Goal: Task Accomplishment & Management: Complete application form

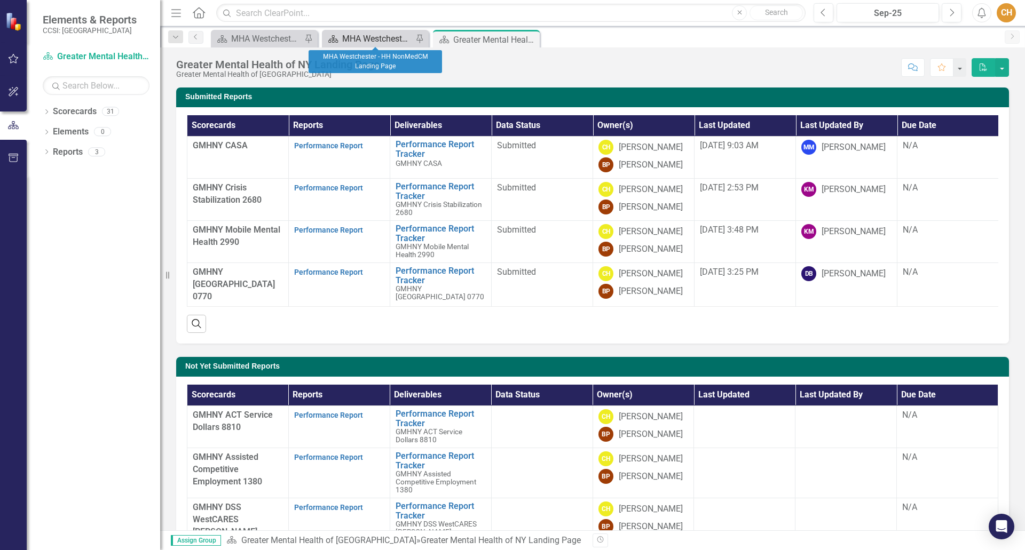
click at [368, 44] on div "MHA Westchester - HH NonMedCM Landing Page" at bounding box center [377, 38] width 70 height 13
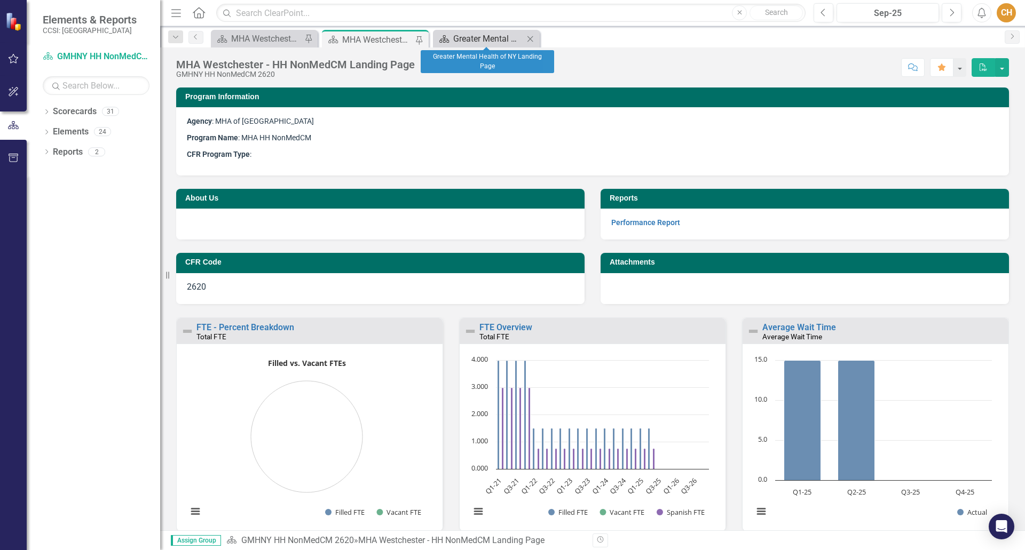
click at [498, 39] on div "Greater Mental Health of NY Landing Page" at bounding box center [488, 38] width 70 height 13
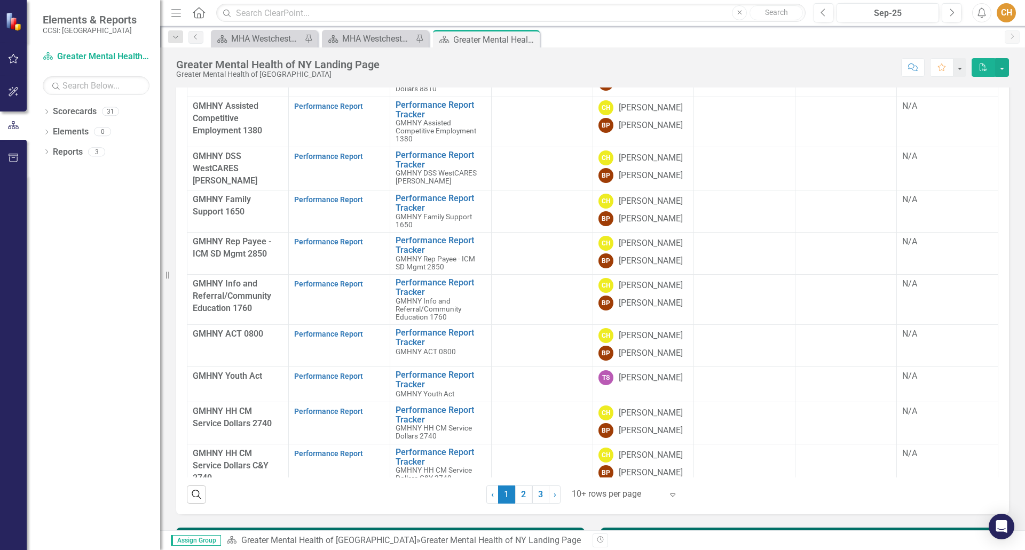
scroll to position [48, 0]
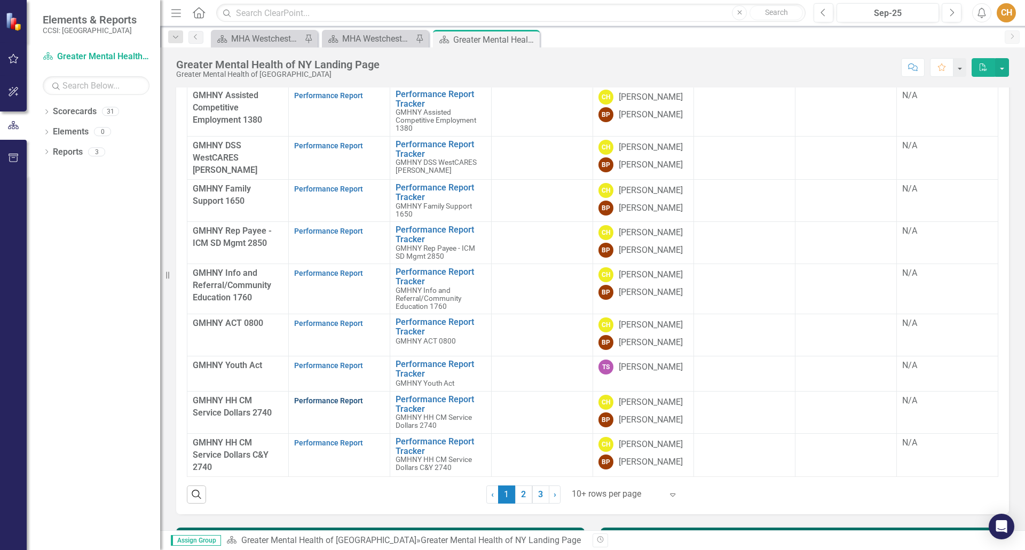
click at [303, 397] on link "Performance Report" at bounding box center [328, 401] width 69 height 9
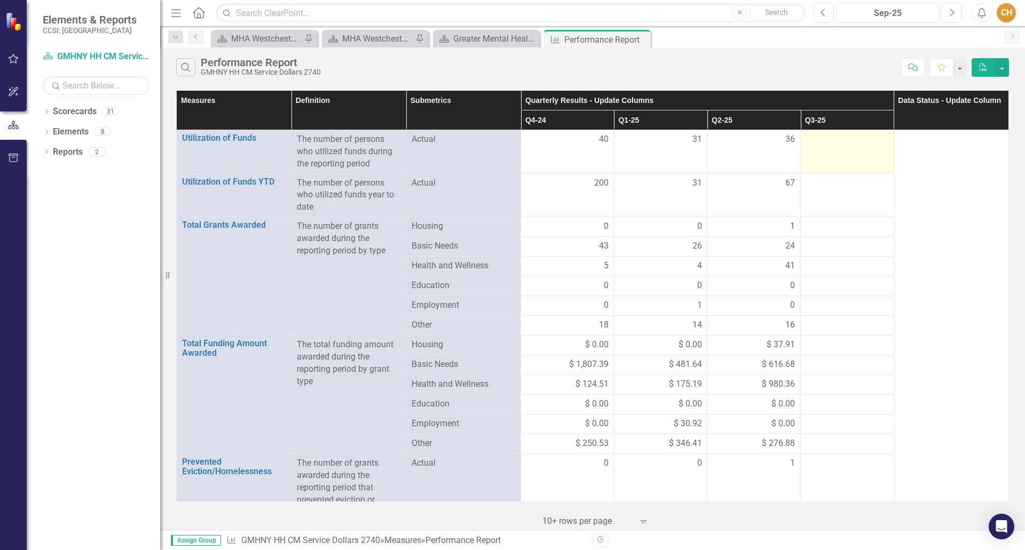
click at [868, 150] on td at bounding box center [847, 152] width 93 height 44
click at [840, 146] on div at bounding box center [847, 139] width 82 height 13
click at [840, 145] on div at bounding box center [847, 139] width 82 height 13
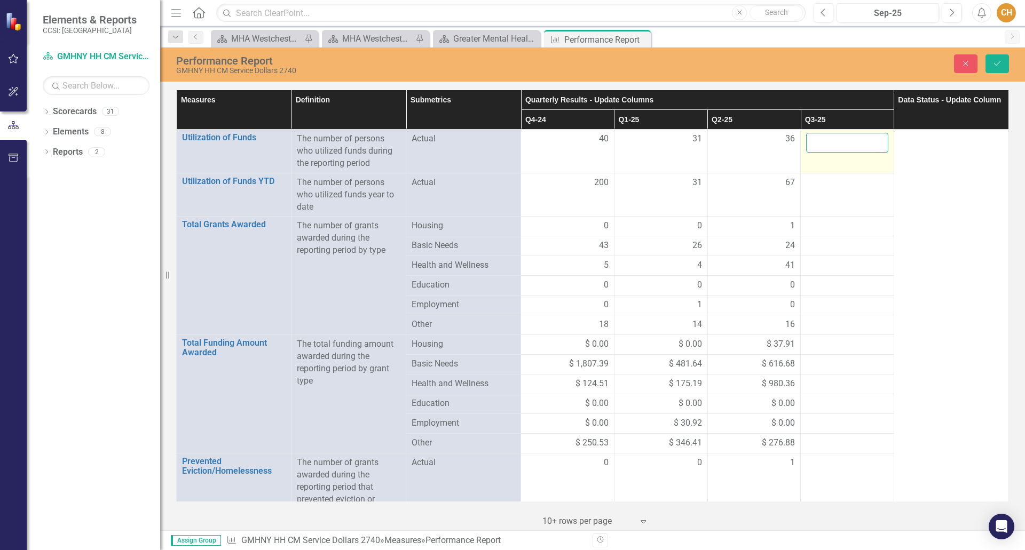
click at [840, 145] on input "number" at bounding box center [847, 143] width 82 height 20
type input "41"
click at [851, 199] on td at bounding box center [847, 195] width 93 height 44
click at [847, 247] on div at bounding box center [847, 246] width 82 height 13
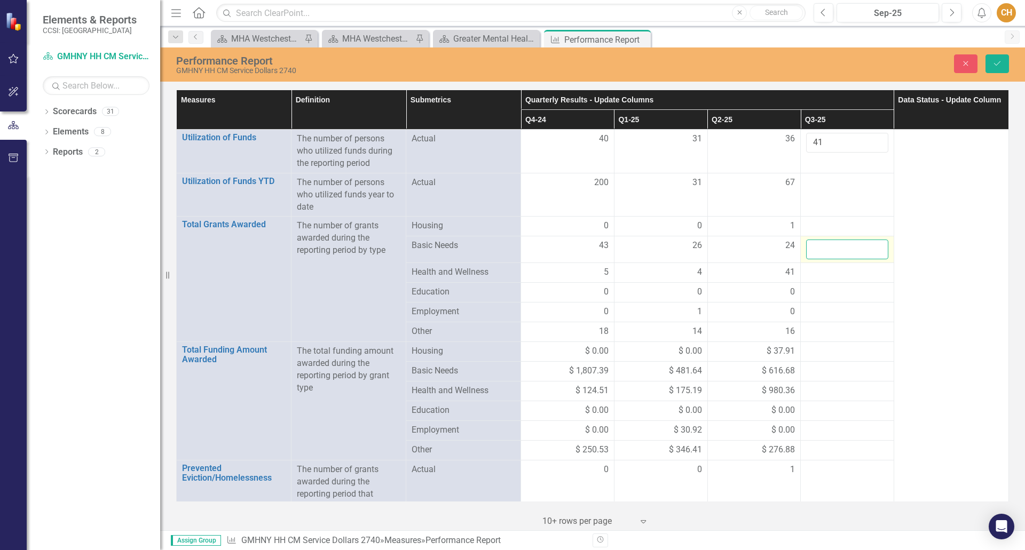
click at [843, 246] on input "number" at bounding box center [847, 250] width 82 height 20
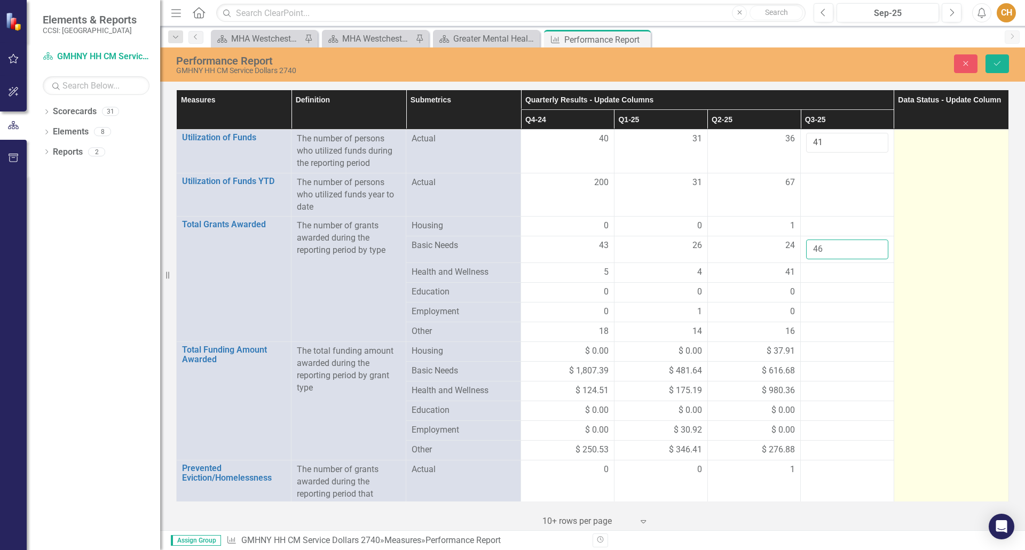
type input "46"
click at [916, 279] on td at bounding box center [950, 391] width 115 height 522
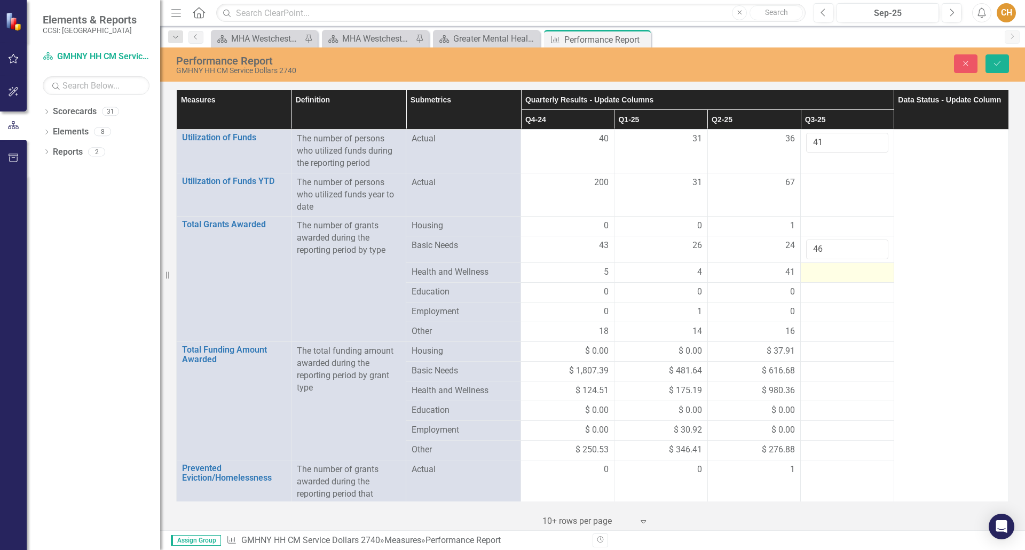
click at [823, 278] on div at bounding box center [847, 272] width 82 height 13
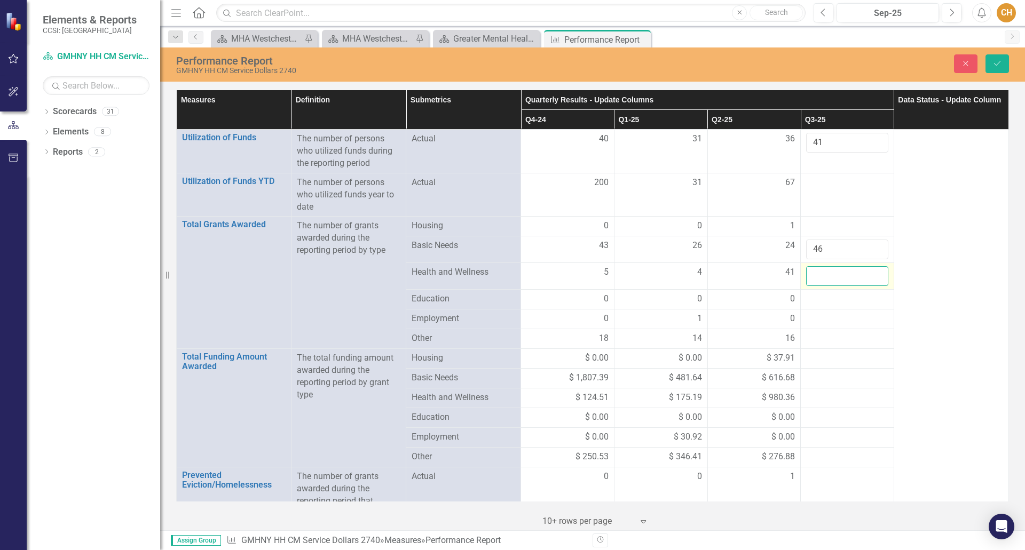
click at [823, 278] on input "number" at bounding box center [847, 276] width 82 height 20
type input "60"
click at [814, 228] on div at bounding box center [847, 226] width 82 height 13
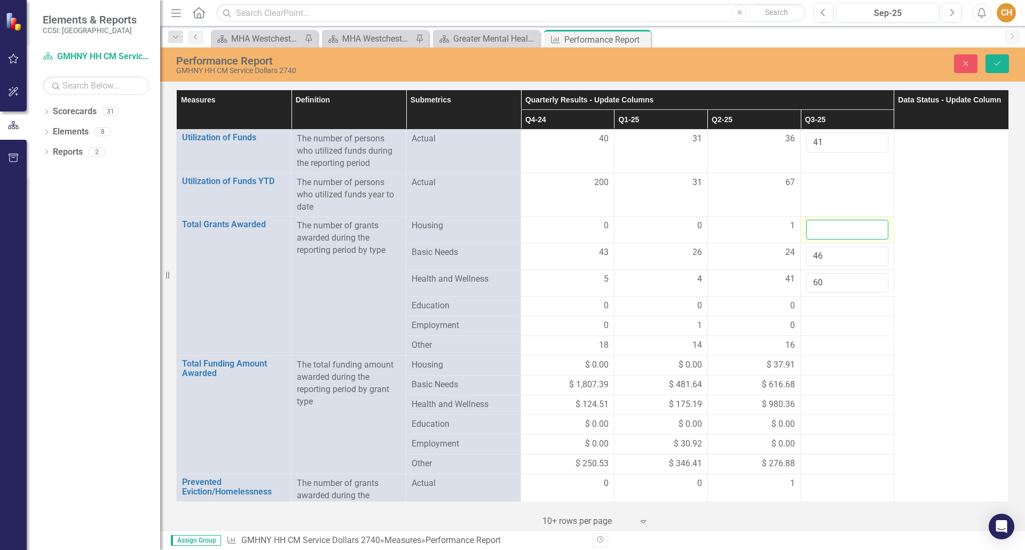
click at [814, 228] on input "number" at bounding box center [847, 230] width 82 height 20
type input "1"
click at [830, 305] on div at bounding box center [847, 306] width 82 height 13
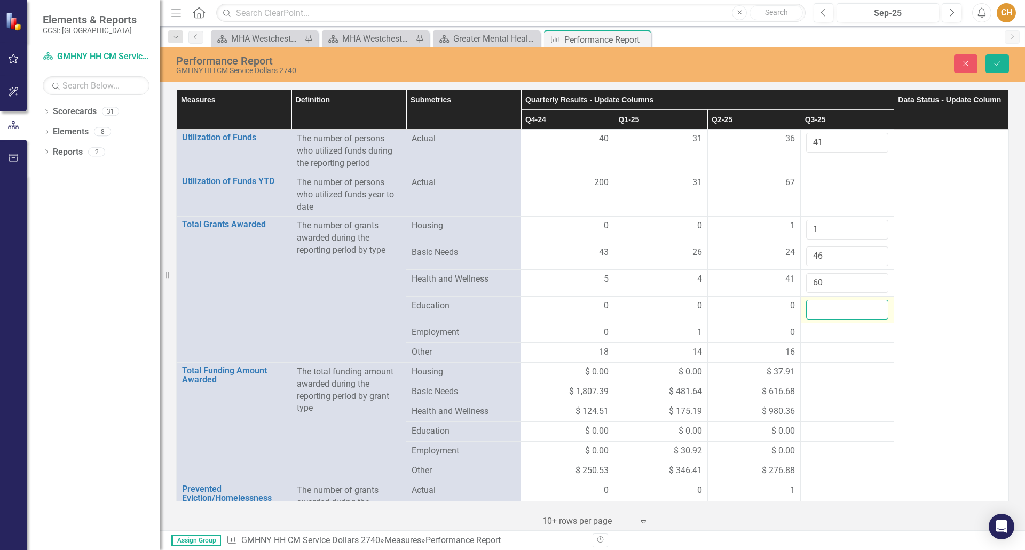
click at [826, 306] on input "number" at bounding box center [847, 310] width 82 height 20
type input "0"
click at [817, 336] on div at bounding box center [847, 333] width 82 height 13
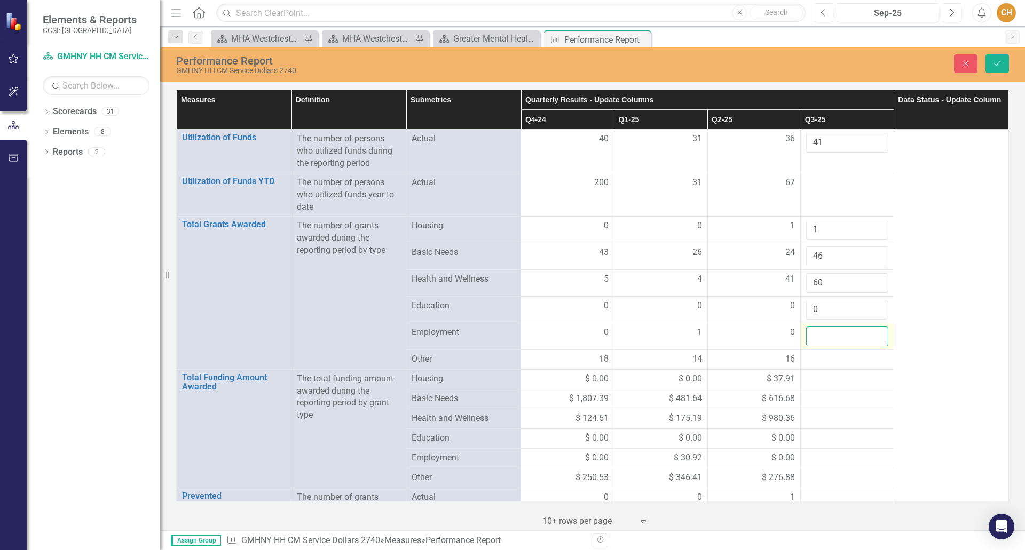
click at [811, 330] on input "number" at bounding box center [847, 337] width 82 height 20
type input "0"
click at [826, 365] on div at bounding box center [847, 359] width 82 height 13
click at [828, 358] on div at bounding box center [847, 359] width 82 height 13
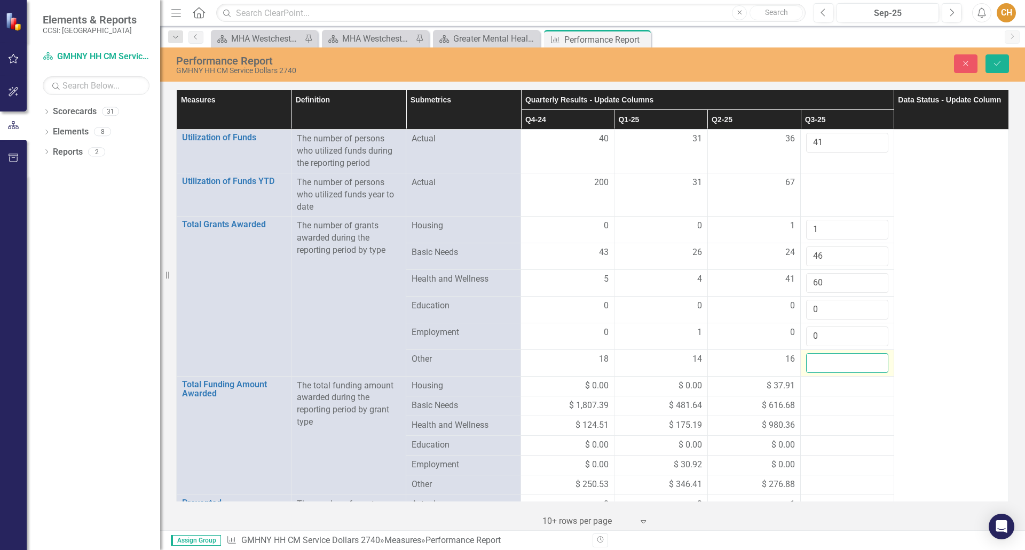
click at [823, 361] on input "number" at bounding box center [847, 363] width 82 height 20
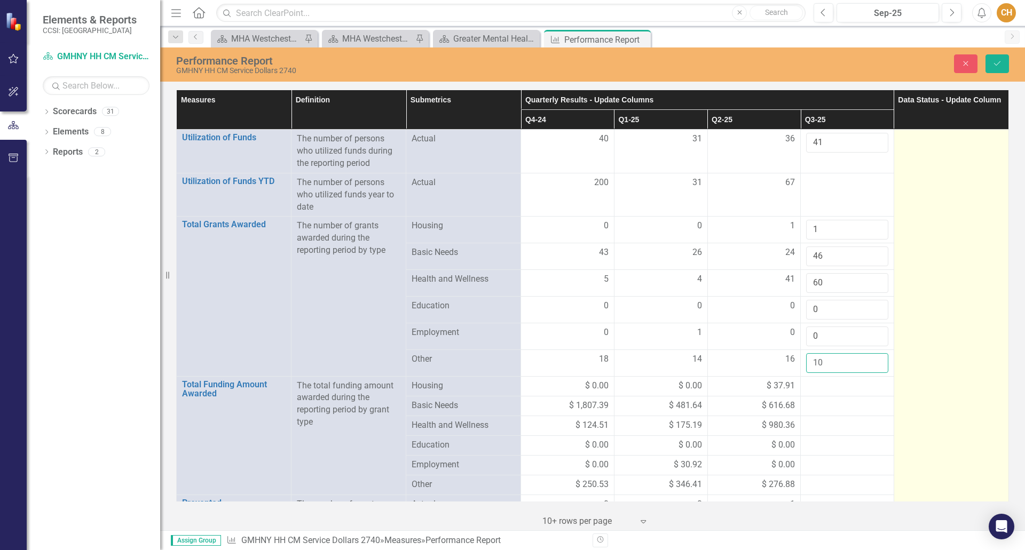
type input "10"
click at [987, 367] on td at bounding box center [950, 408] width 115 height 557
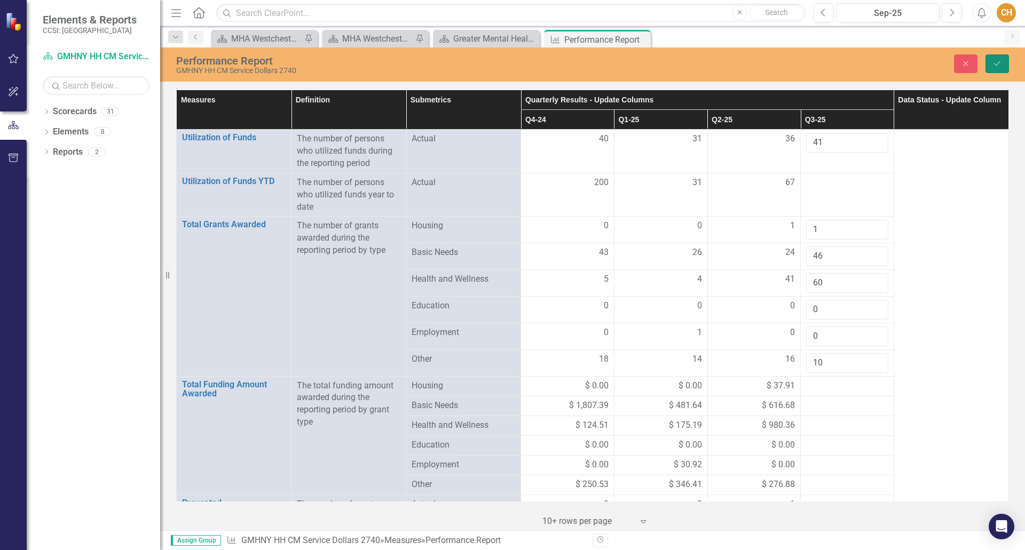
click at [999, 64] on icon "Save" at bounding box center [997, 63] width 10 height 7
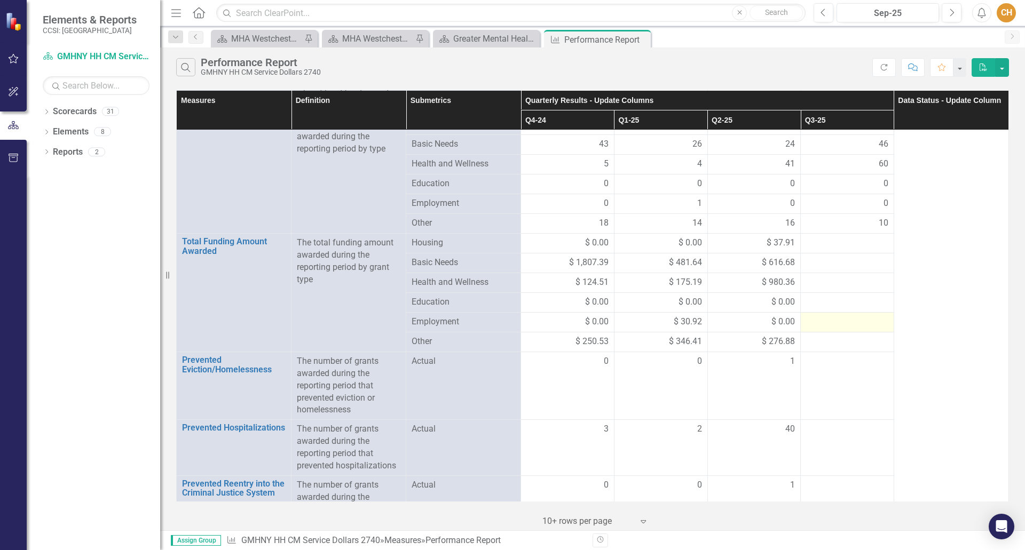
scroll to position [107, 0]
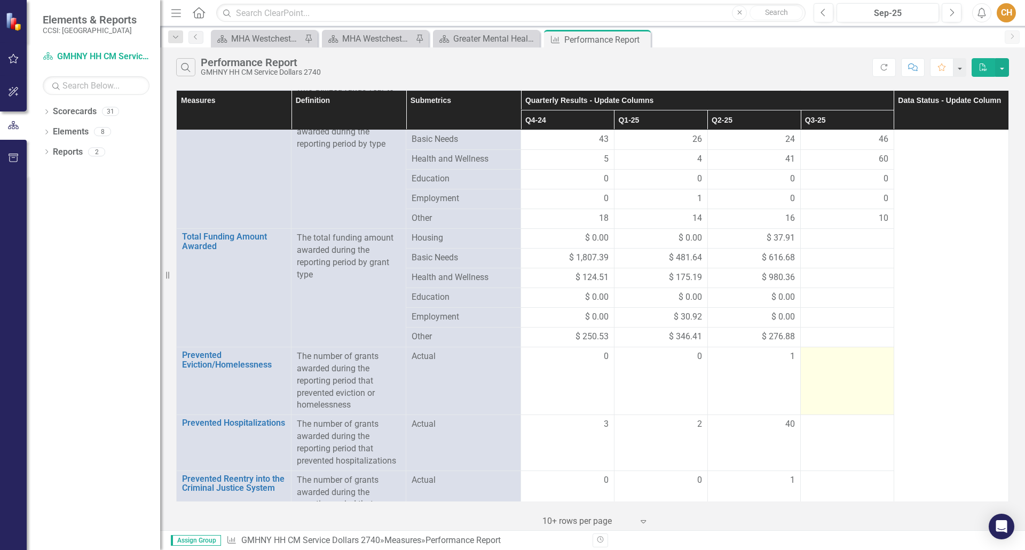
click at [868, 365] on td at bounding box center [847, 381] width 93 height 68
click at [867, 365] on td at bounding box center [847, 381] width 93 height 68
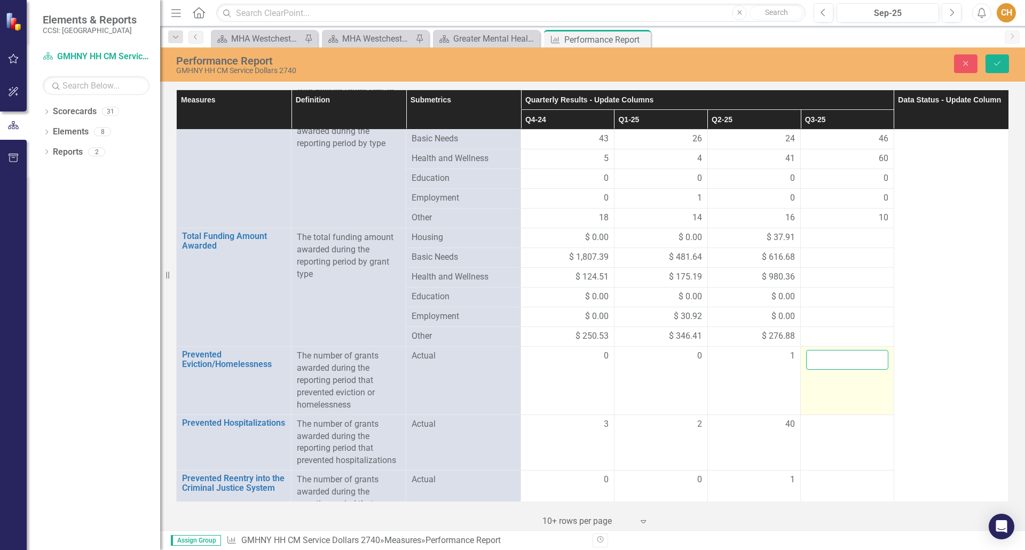
click at [845, 361] on input "number" at bounding box center [847, 360] width 82 height 20
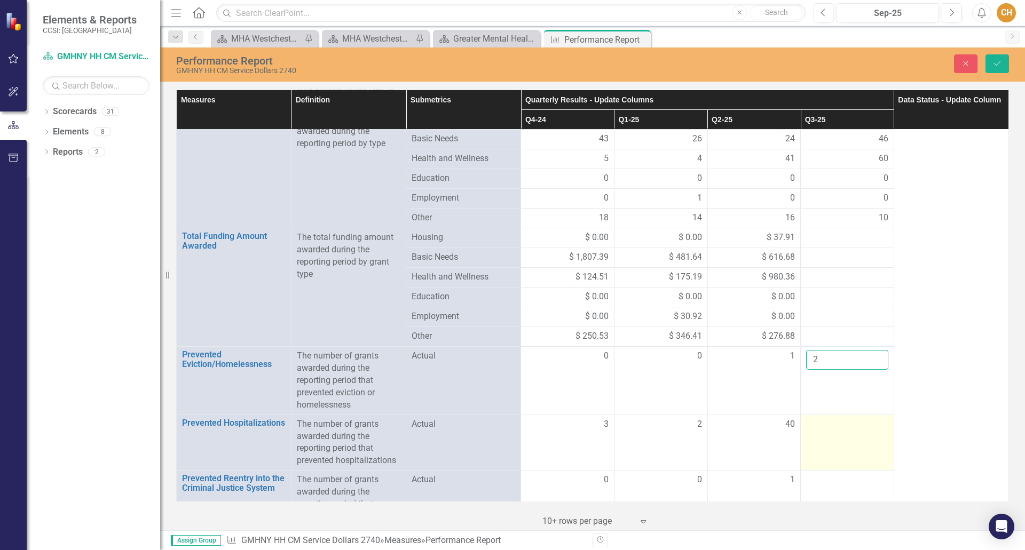
scroll to position [144, 0]
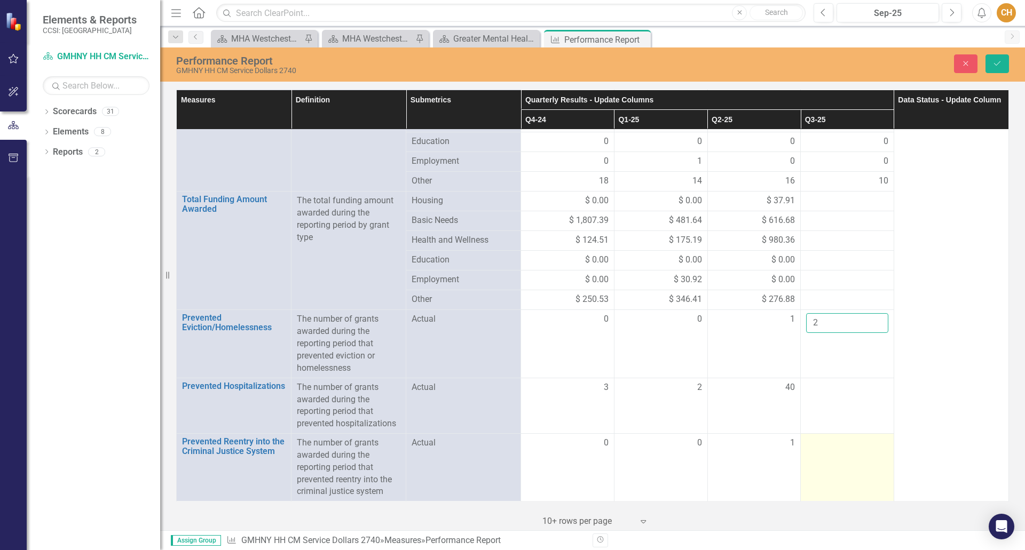
type input "2"
click at [823, 444] on div at bounding box center [847, 443] width 82 height 13
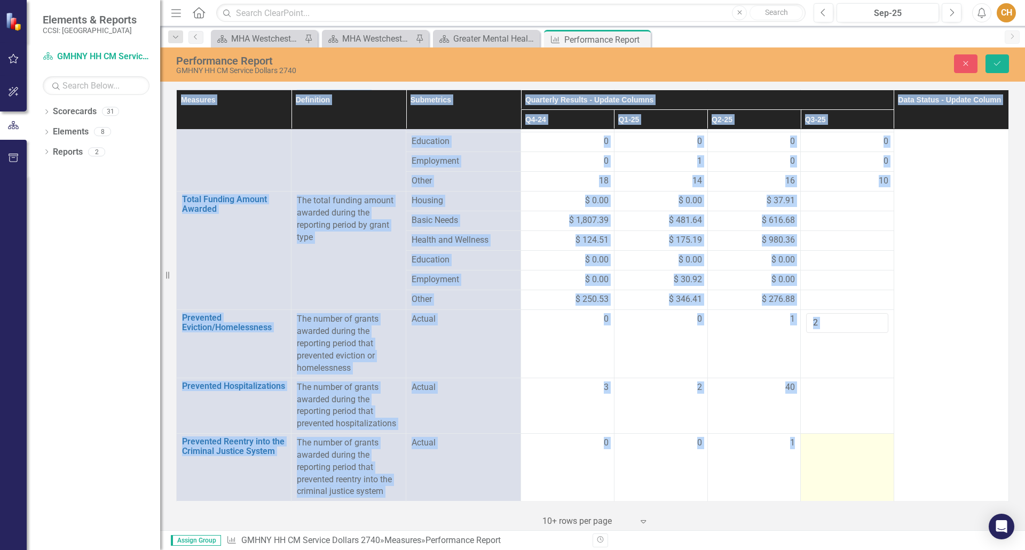
click at [823, 443] on div at bounding box center [847, 443] width 82 height 13
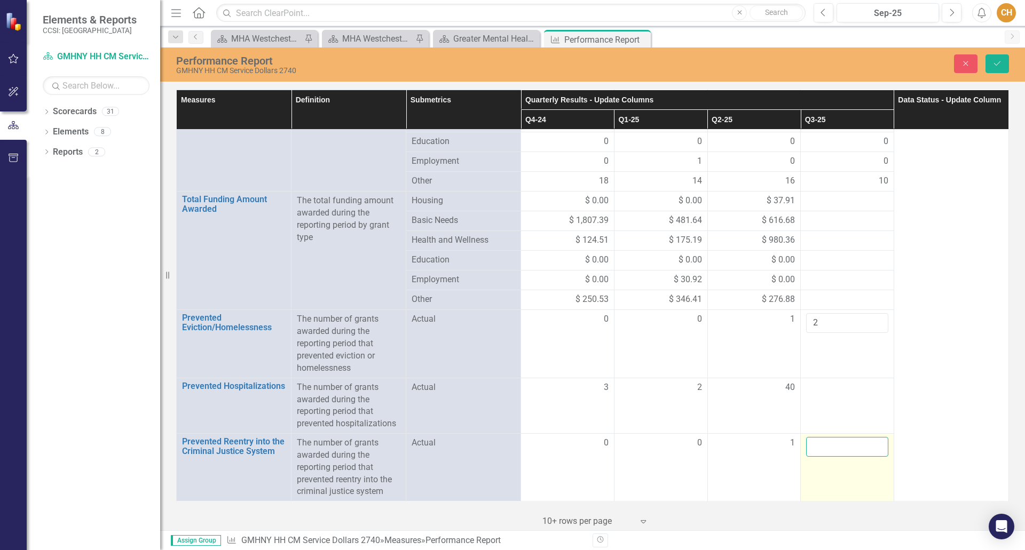
click at [819, 446] on input "number" at bounding box center [847, 447] width 82 height 20
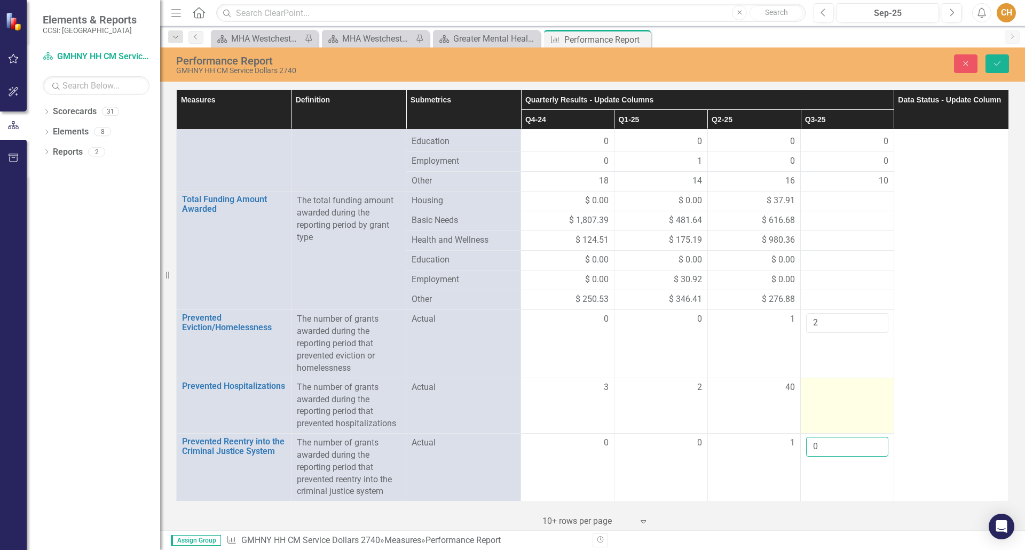
type input "0"
click at [814, 394] on td at bounding box center [847, 406] width 93 height 56
click at [814, 394] on input "number" at bounding box center [847, 392] width 82 height 20
click at [821, 388] on input "number" at bounding box center [847, 392] width 82 height 20
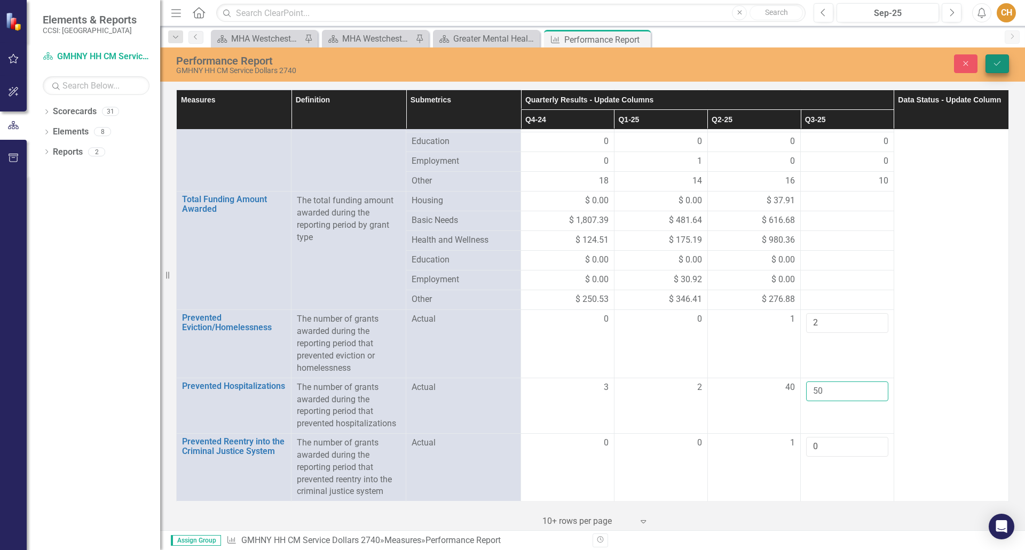
type input "50"
click at [1003, 54] on button "Save" at bounding box center [996, 63] width 23 height 19
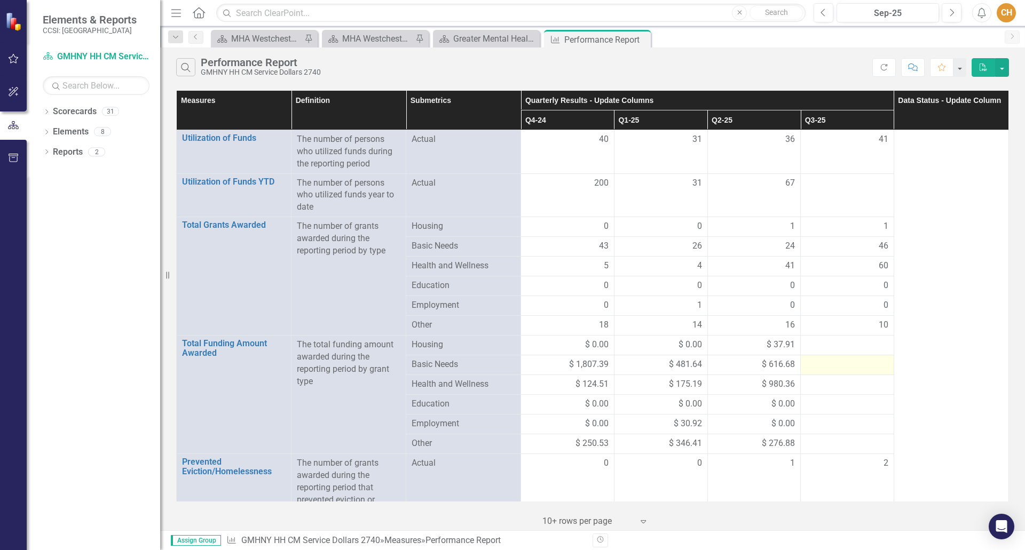
click at [839, 363] on div at bounding box center [847, 365] width 82 height 13
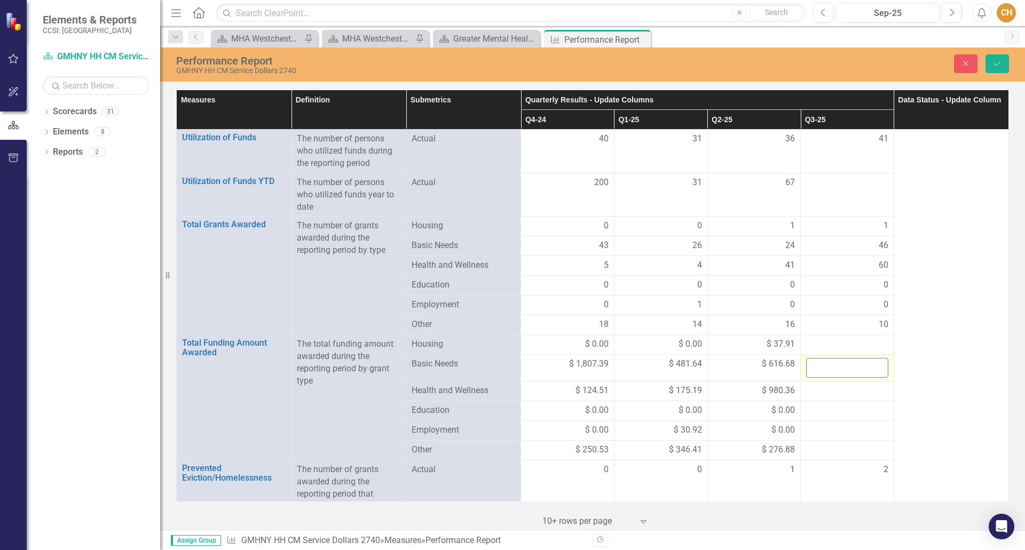
click at [820, 365] on input "number" at bounding box center [847, 368] width 82 height 20
type input "1198.76"
click at [809, 392] on div at bounding box center [847, 391] width 82 height 13
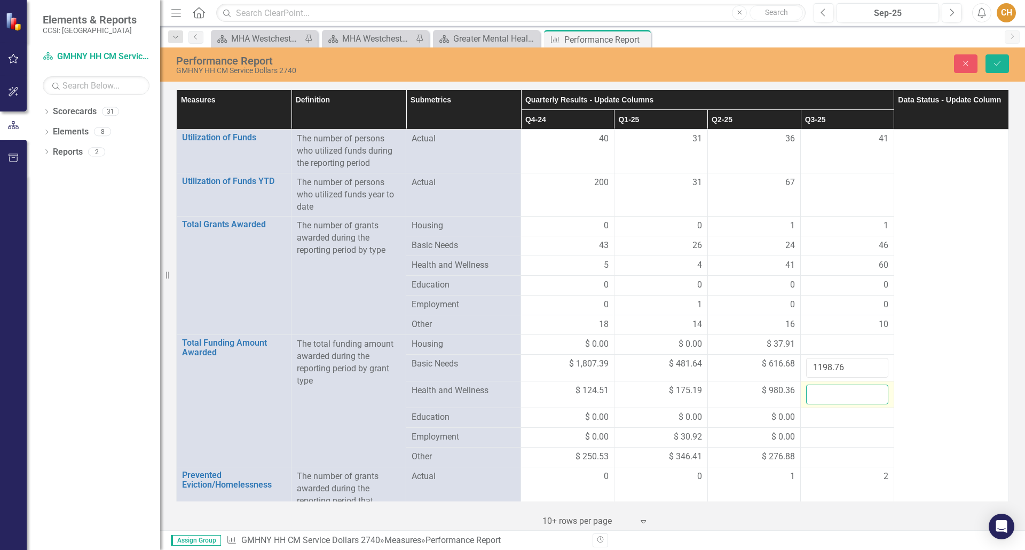
click at [809, 391] on input "number" at bounding box center [847, 395] width 82 height 20
click at [819, 397] on input "number" at bounding box center [847, 395] width 82 height 20
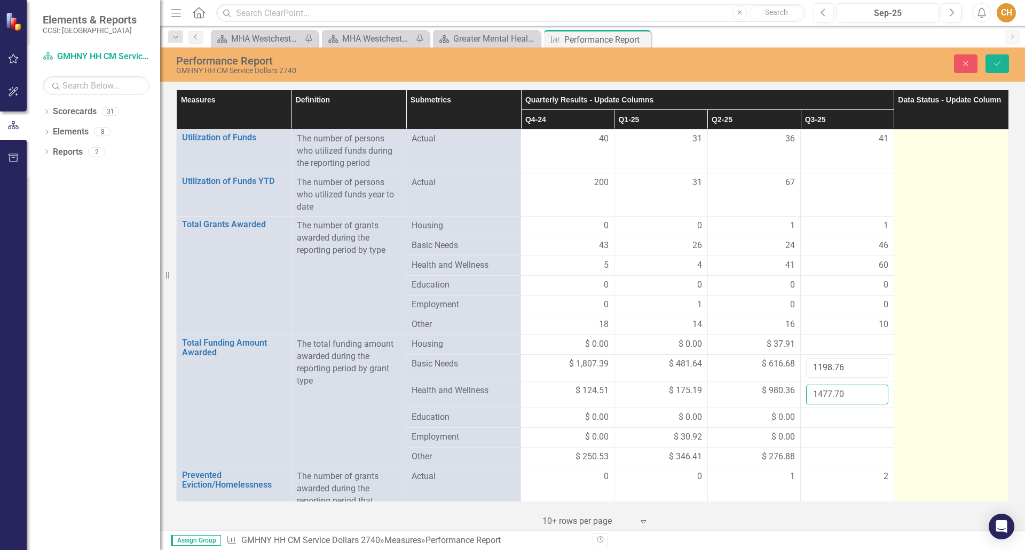
type input "1477.70"
click at [906, 405] on td at bounding box center [950, 394] width 115 height 529
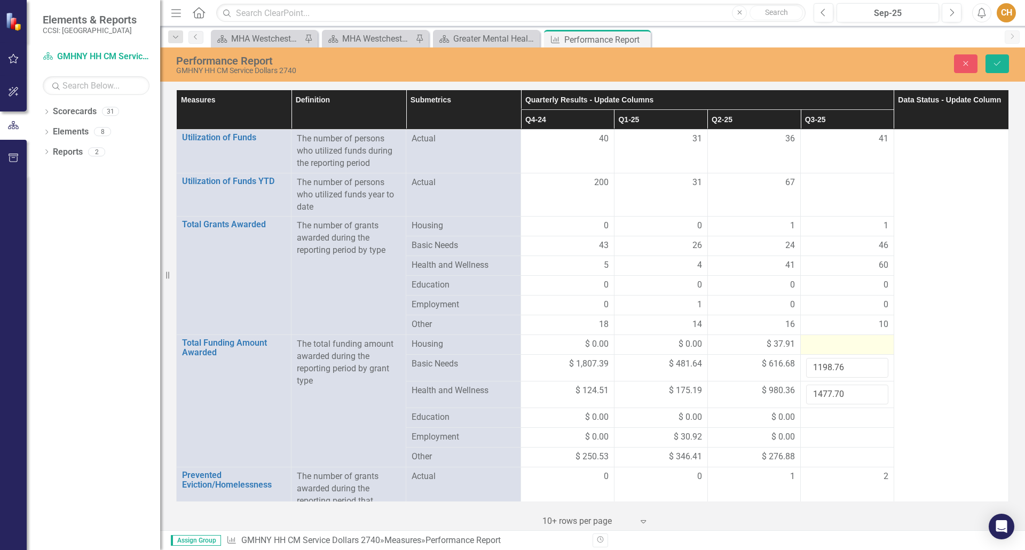
click at [822, 344] on div at bounding box center [847, 344] width 82 height 13
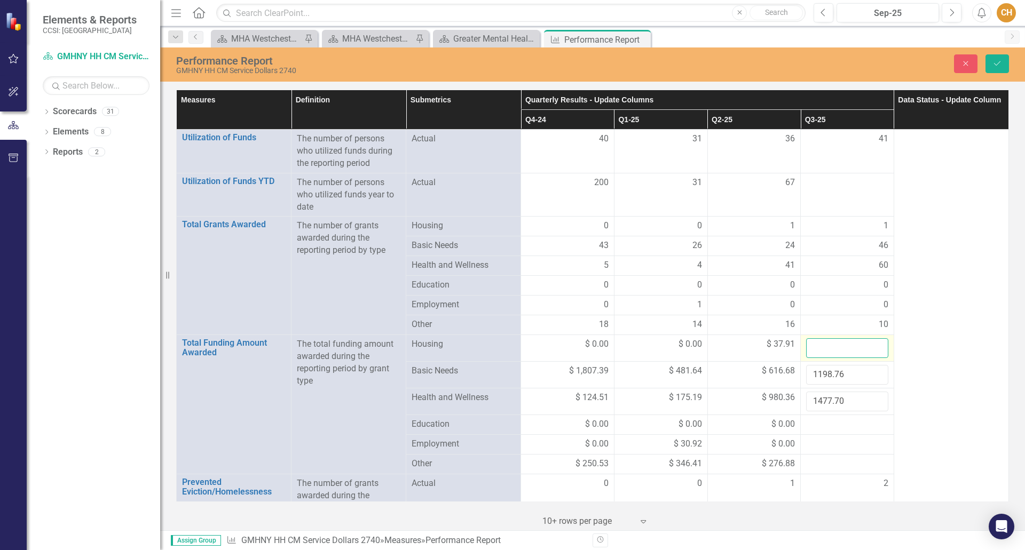
click at [822, 344] on input "number" at bounding box center [847, 348] width 82 height 20
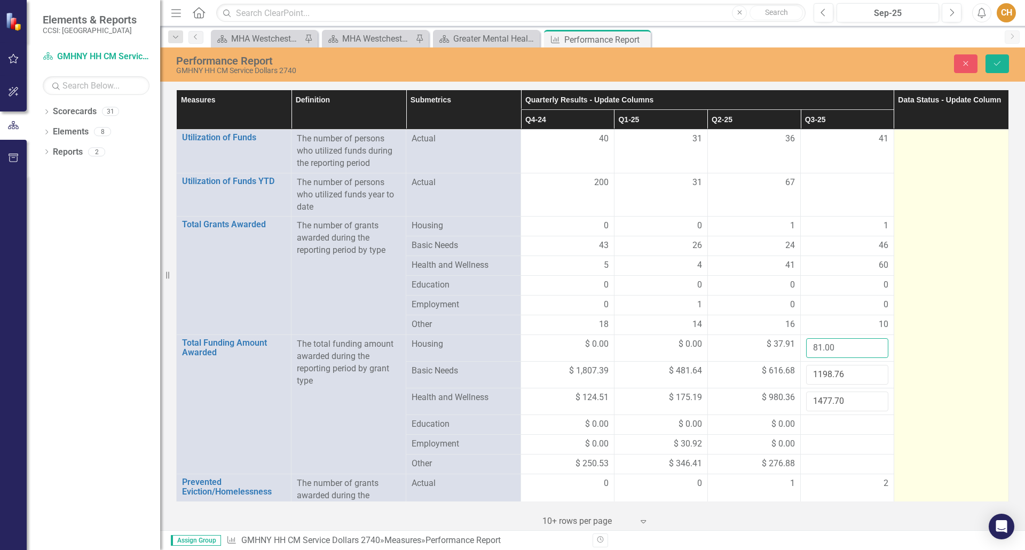
type input "81.00"
click at [968, 409] on td at bounding box center [950, 398] width 115 height 536
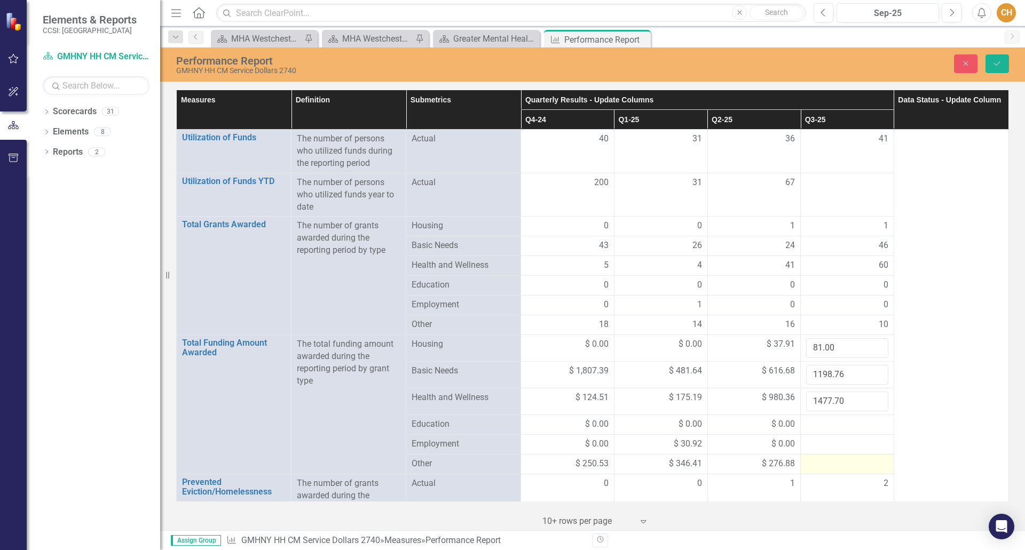
scroll to position [107, 0]
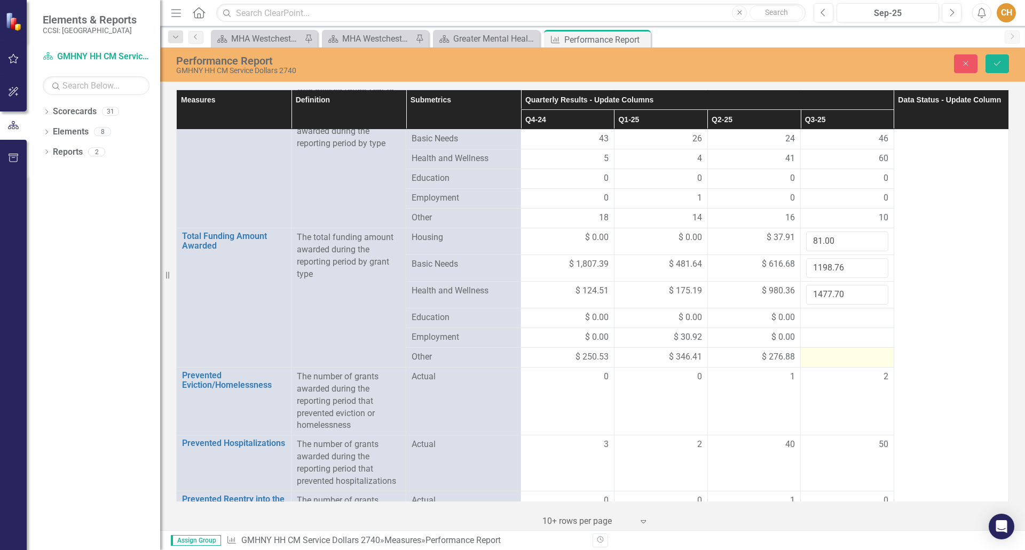
click at [806, 357] on div at bounding box center [847, 357] width 82 height 13
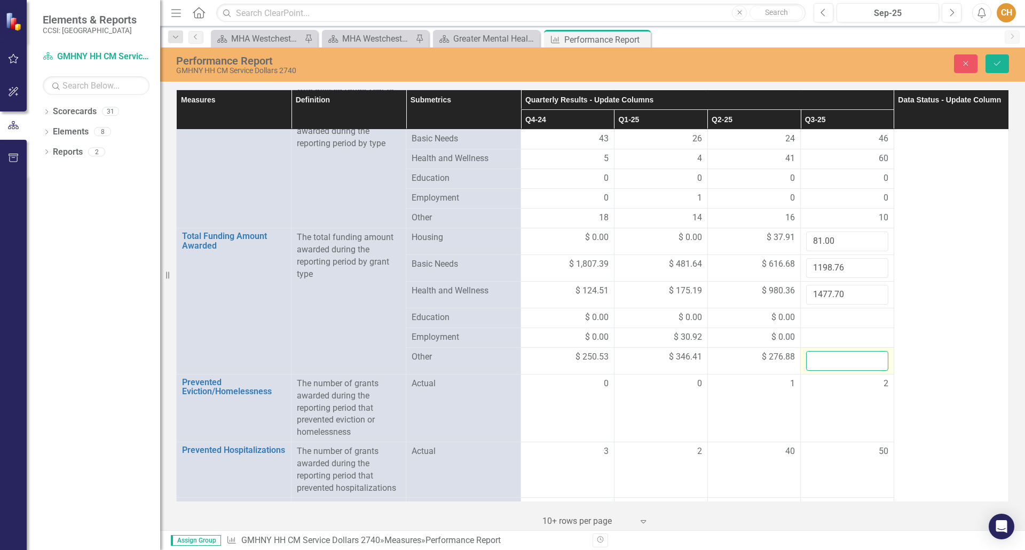
click at [806, 359] on input "number" at bounding box center [847, 361] width 82 height 20
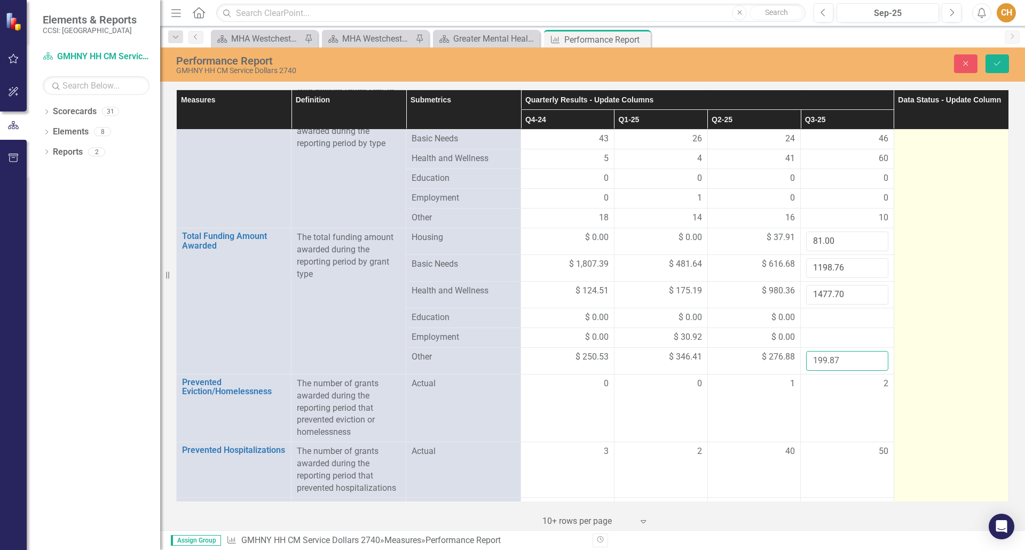
type input "199.87"
click at [959, 417] on td at bounding box center [950, 294] width 115 height 543
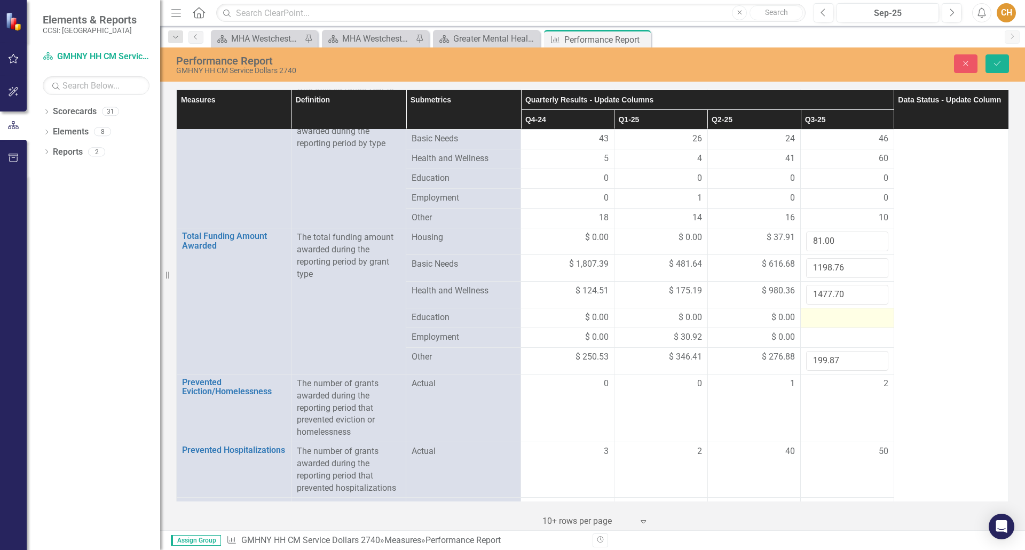
click at [812, 313] on div at bounding box center [847, 318] width 82 height 13
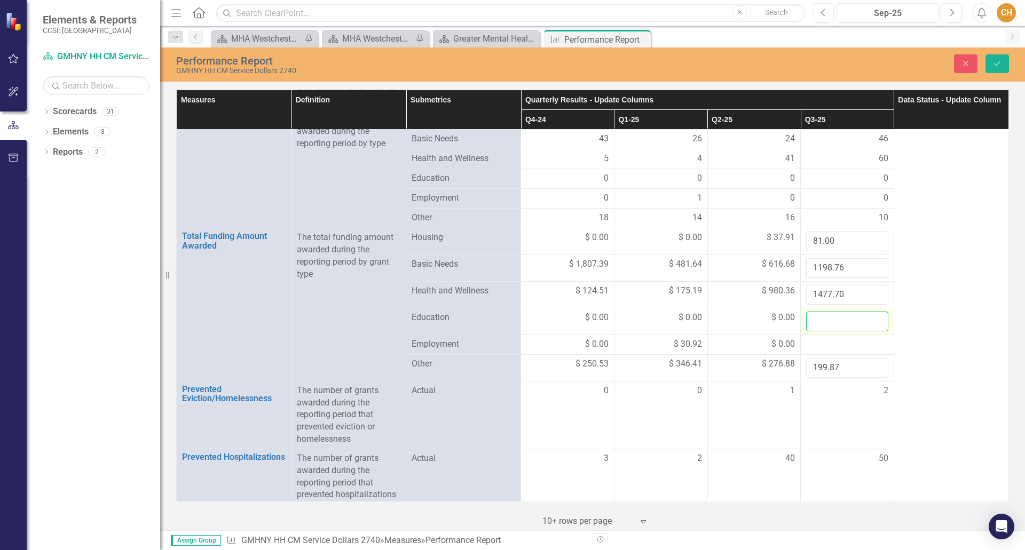
click at [807, 319] on input "number" at bounding box center [847, 322] width 82 height 20
type input "0"
click at [820, 340] on div at bounding box center [847, 344] width 82 height 13
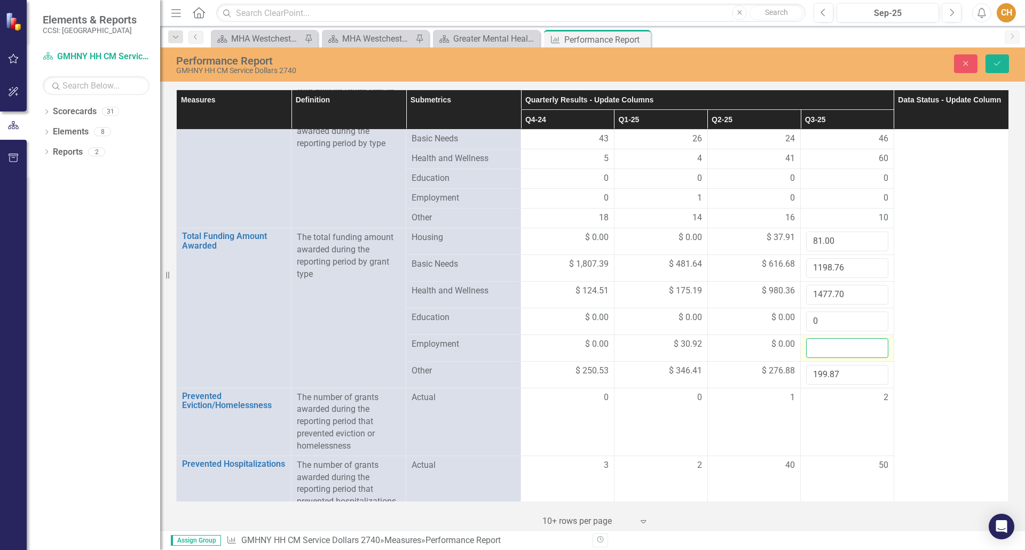
click at [815, 345] on input "number" at bounding box center [847, 348] width 82 height 20
type input "0"
click at [995, 58] on button "Save" at bounding box center [996, 63] width 23 height 19
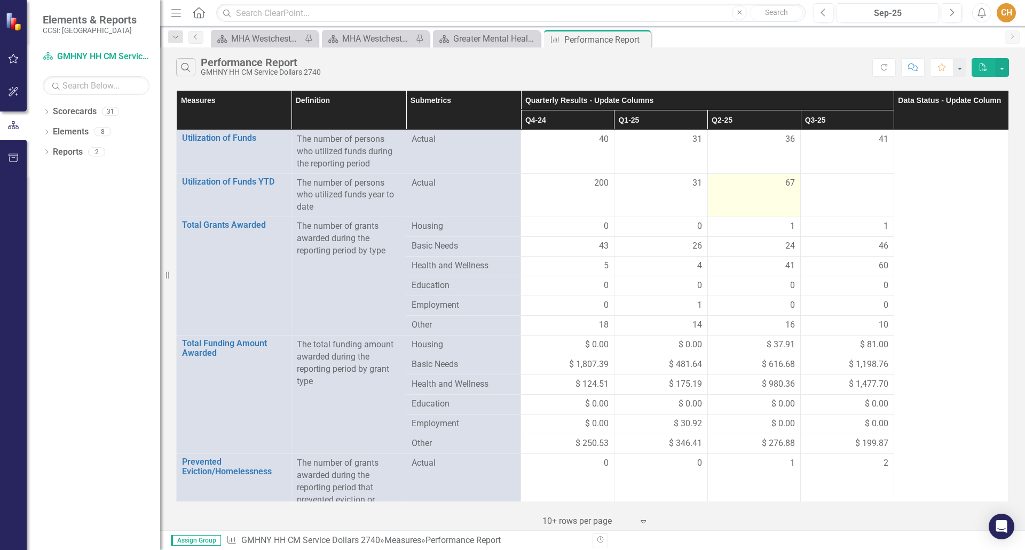
click at [785, 188] on span "67" at bounding box center [790, 183] width 10 height 12
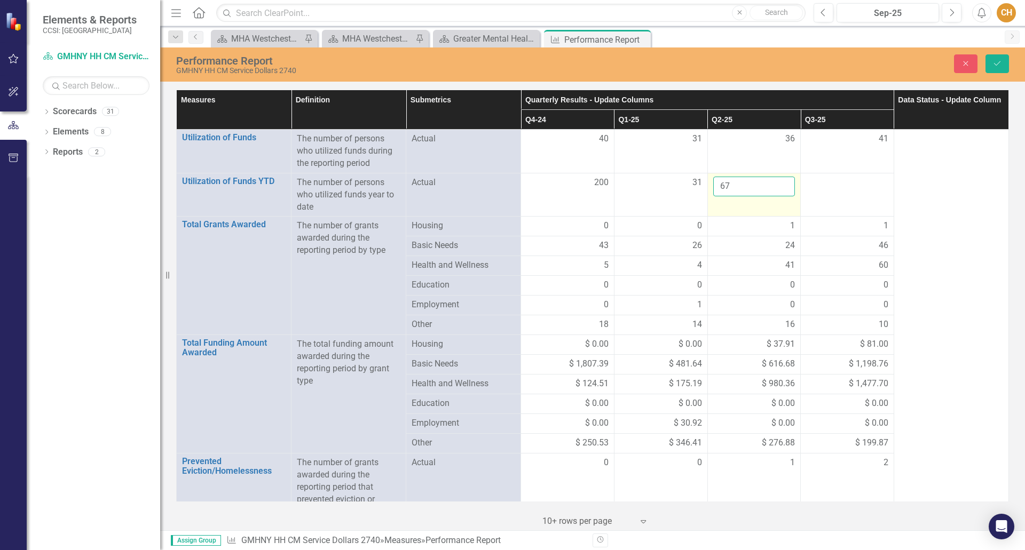
drag, startPoint x: 753, startPoint y: 187, endPoint x: 715, endPoint y: 186, distance: 37.9
click at [715, 186] on input "67" at bounding box center [754, 187] width 82 height 20
type input "54"
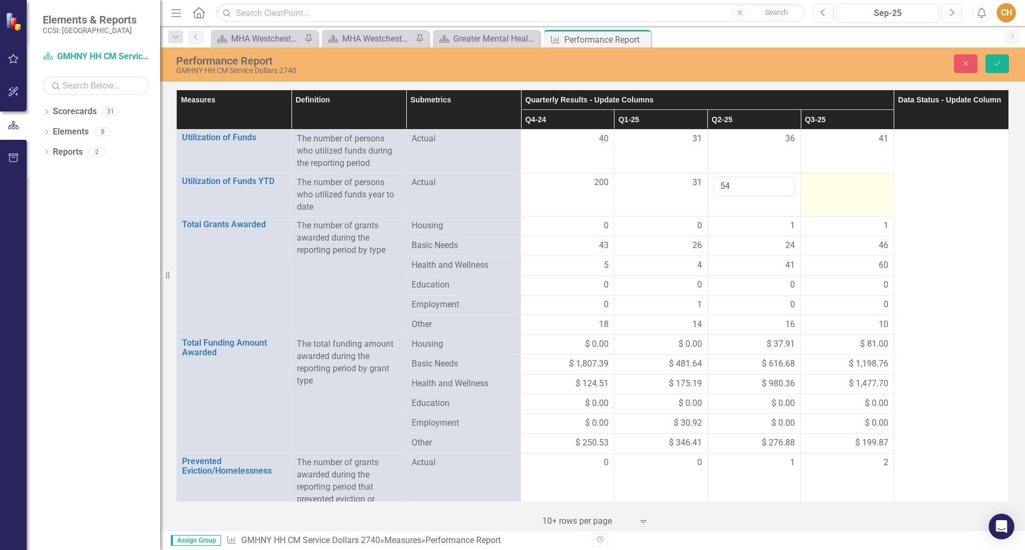
click at [827, 177] on div at bounding box center [847, 183] width 82 height 13
click at [849, 184] on div at bounding box center [847, 183] width 82 height 13
click at [837, 184] on input "number" at bounding box center [847, 187] width 82 height 20
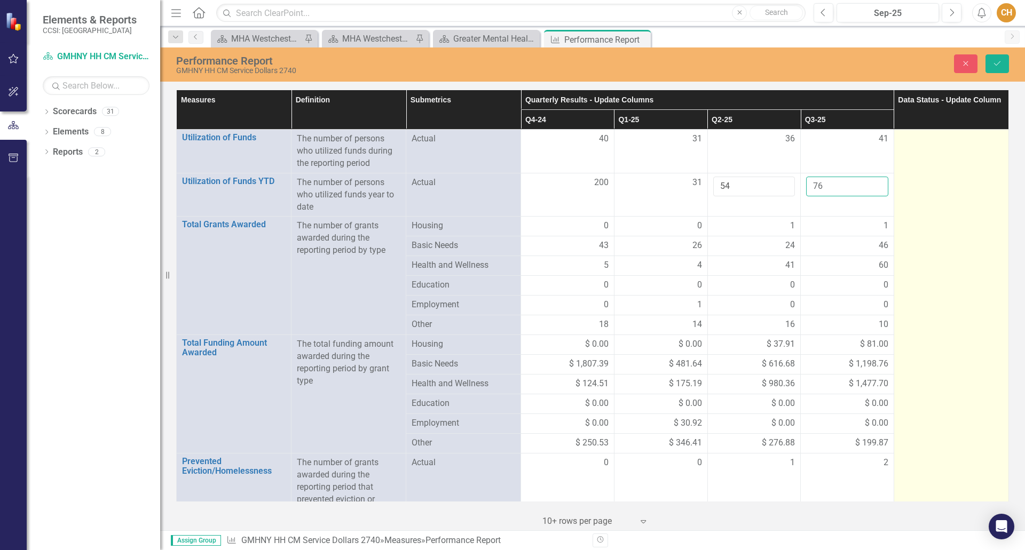
type input "76"
drag, startPoint x: 921, startPoint y: 257, endPoint x: 917, endPoint y: 252, distance: 6.4
click at [920, 256] on td at bounding box center [950, 388] width 115 height 516
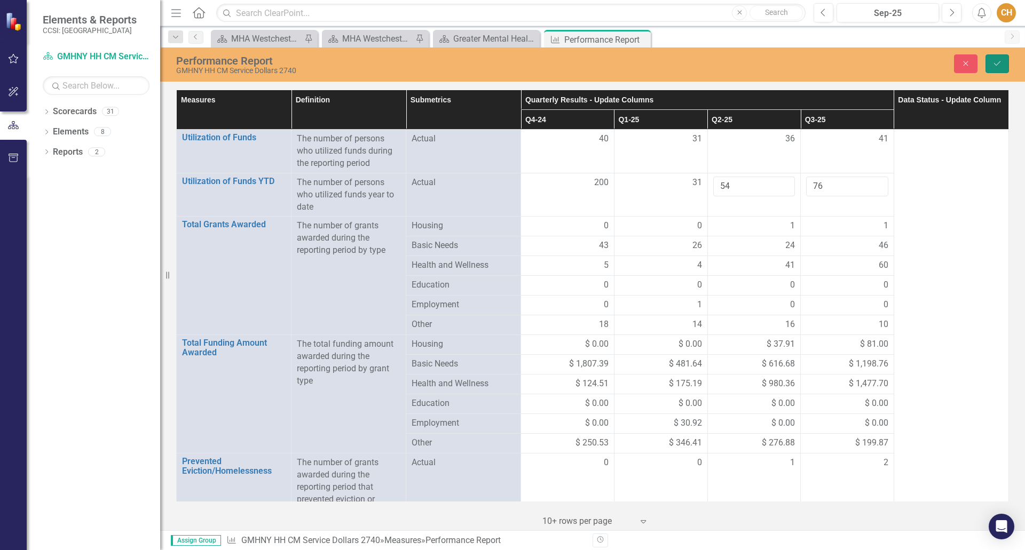
click at [995, 60] on icon "Save" at bounding box center [997, 63] width 10 height 7
